Goal: Transaction & Acquisition: Book appointment/travel/reservation

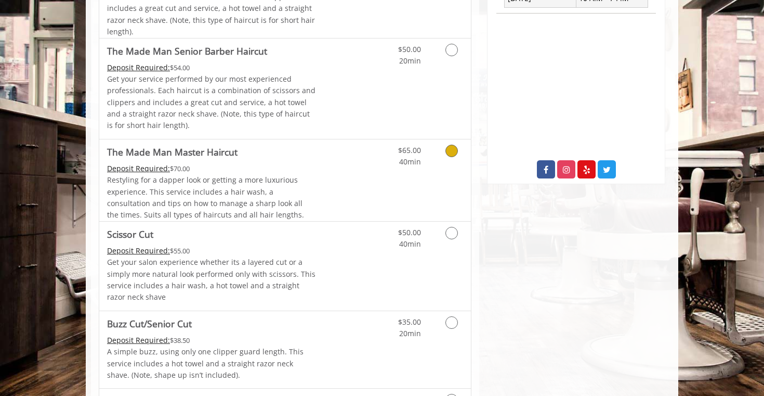
scroll to position [466, 0]
click at [395, 105] on div "$50.00 20min" at bounding box center [424, 88] width 93 height 100
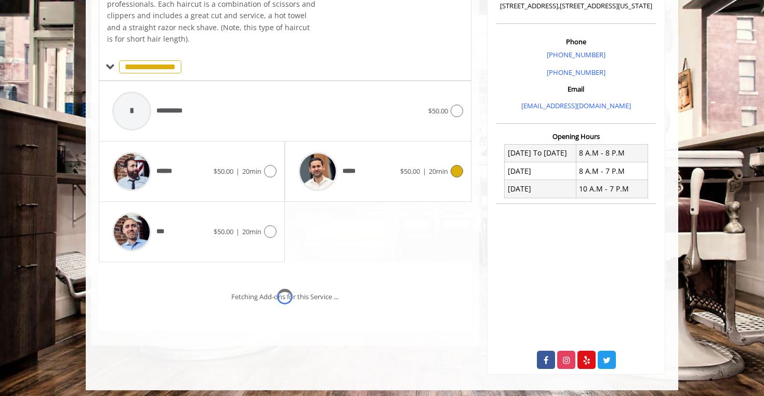
scroll to position [291, 0]
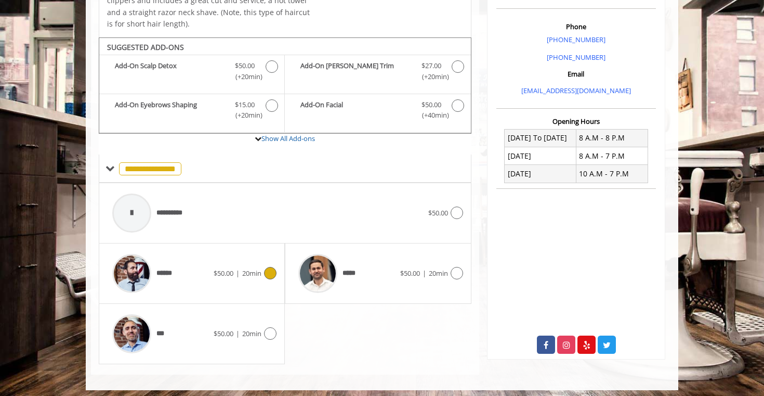
click at [221, 274] on span "$50.00 | 20min" at bounding box center [238, 273] width 48 height 11
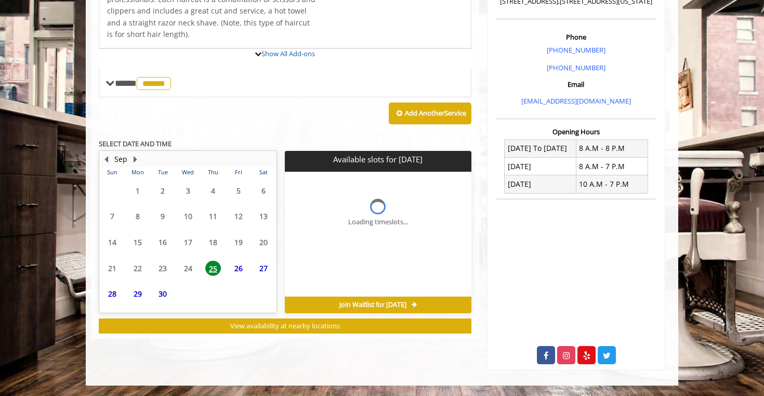
scroll to position [276, 0]
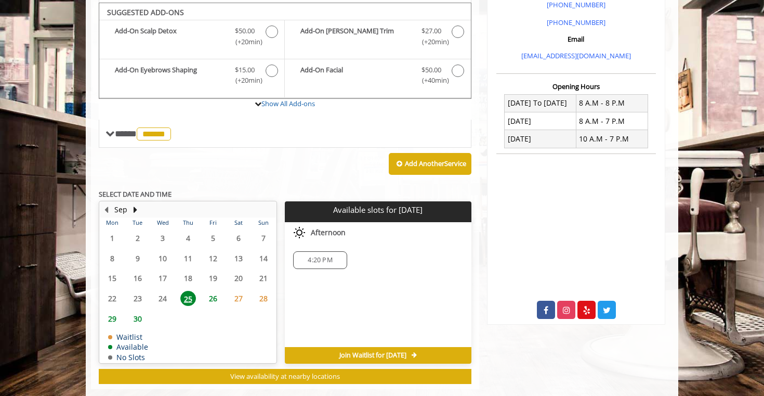
click at [216, 292] on span "26" at bounding box center [213, 298] width 16 height 15
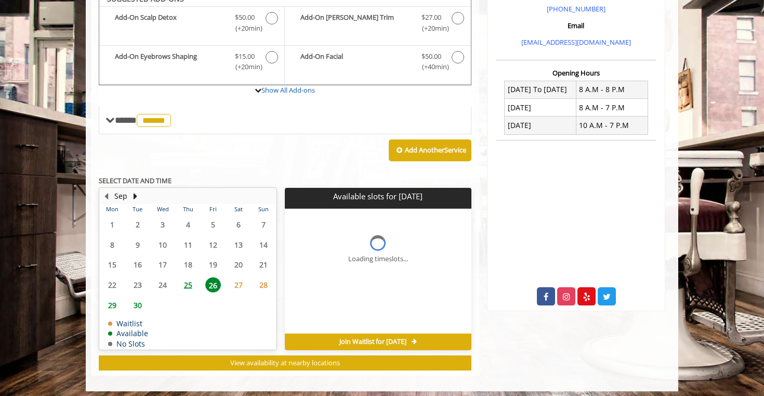
scroll to position [355, 0]
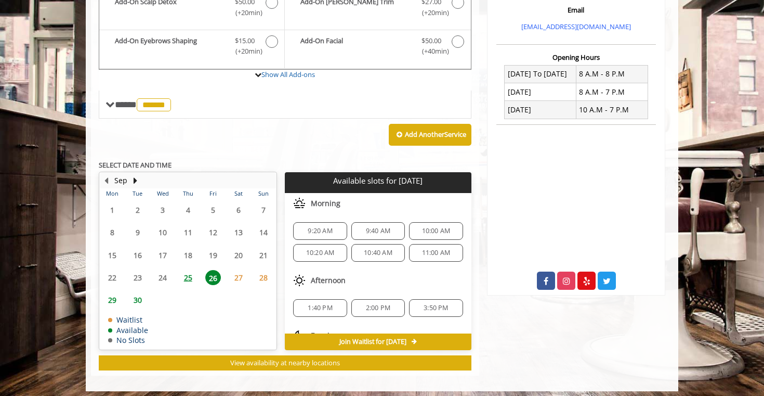
click at [328, 227] on span "9:20 AM" at bounding box center [320, 231] width 24 height 8
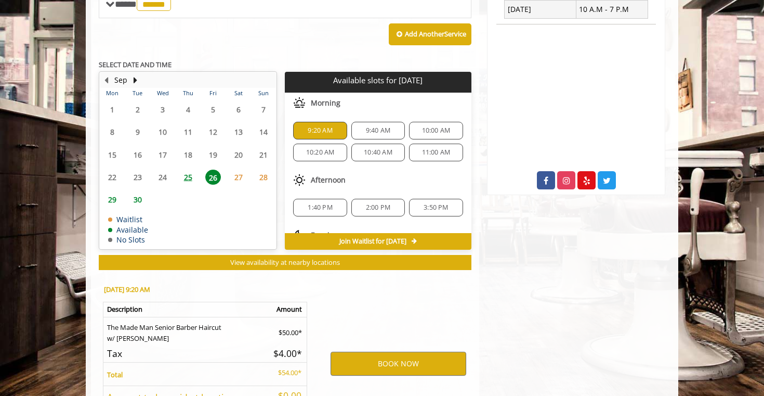
scroll to position [540, 0]
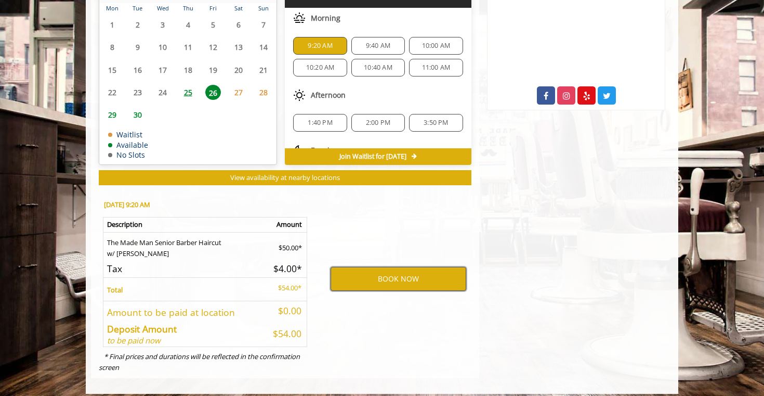
click at [432, 274] on button "BOOK NOW" at bounding box center [399, 279] width 136 height 24
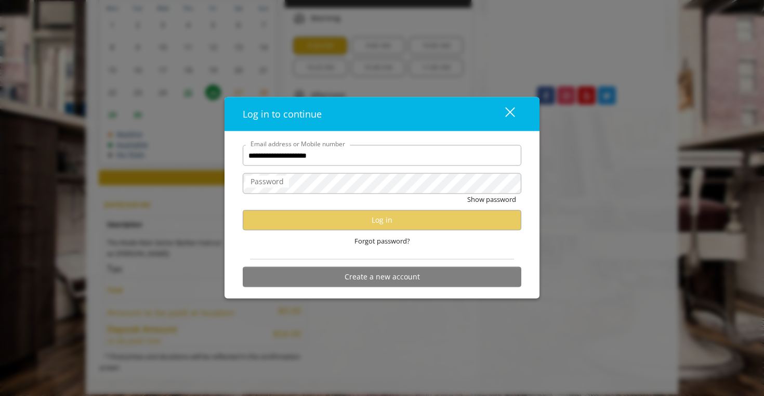
type input "**********"
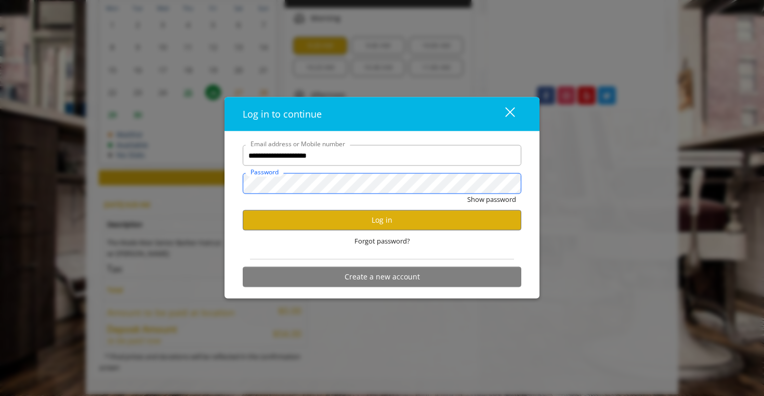
click at [491, 199] on button "Show password" at bounding box center [492, 199] width 49 height 11
click at [368, 216] on button "Log in" at bounding box center [382, 220] width 279 height 20
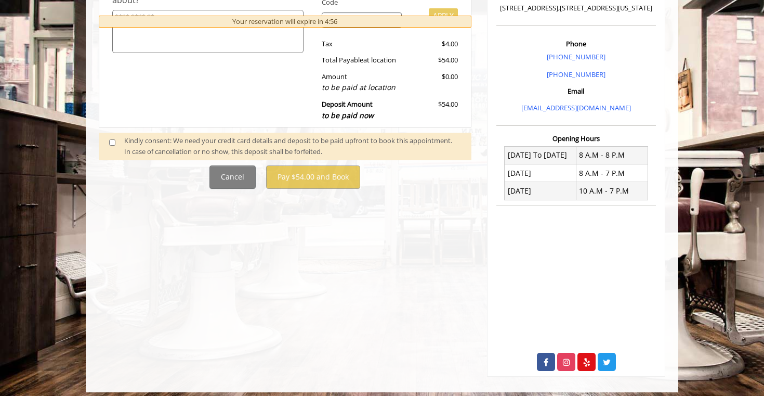
scroll to position [362, 0]
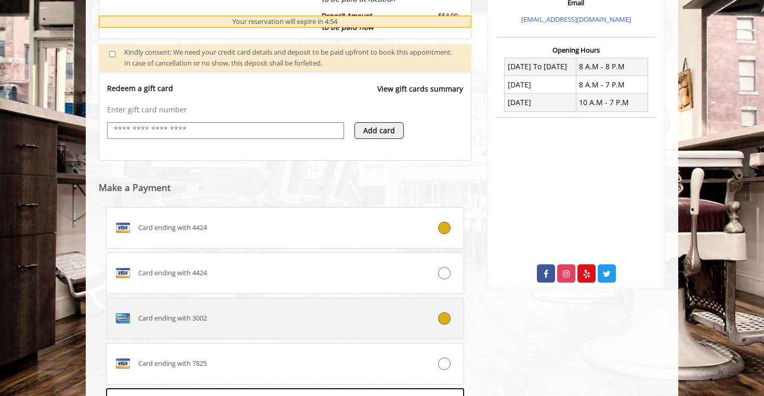
click at [380, 317] on div "Card ending with 3002" at bounding box center [255, 318] width 297 height 17
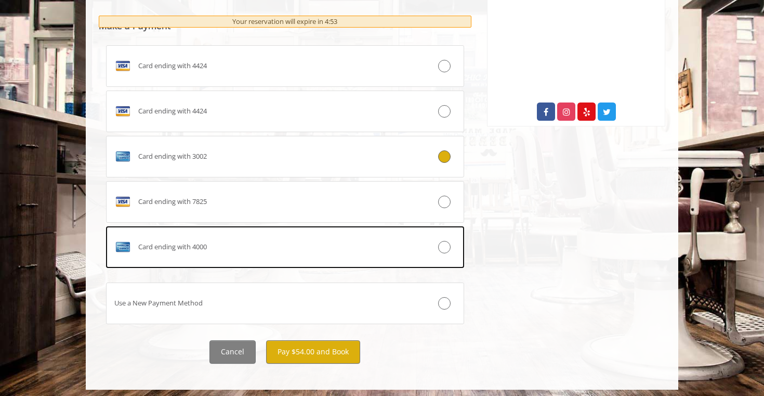
scroll to position [521, 0]
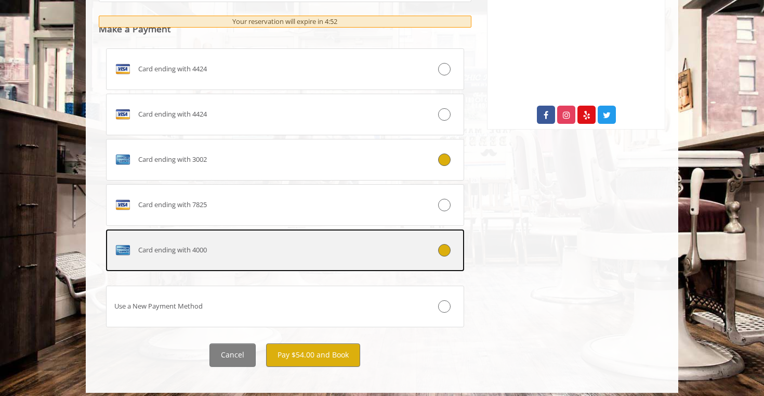
click at [348, 253] on label "Card ending with 4000" at bounding box center [285, 250] width 358 height 42
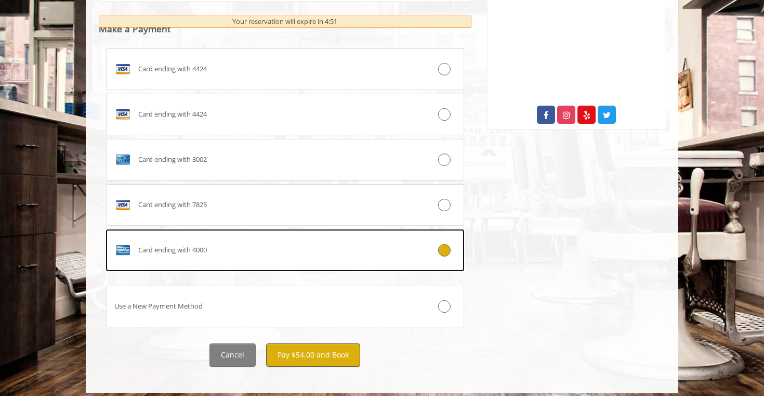
click at [322, 348] on button "Pay $54.00 and Book" at bounding box center [313, 354] width 94 height 23
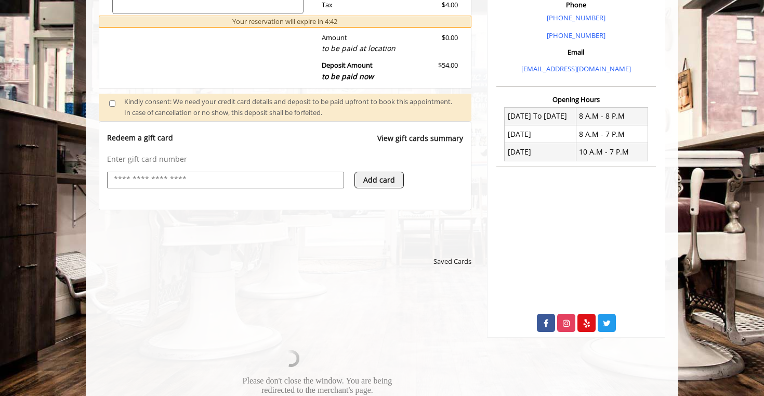
scroll to position [411, 0]
